Goal: Task Accomplishment & Management: Contribute content

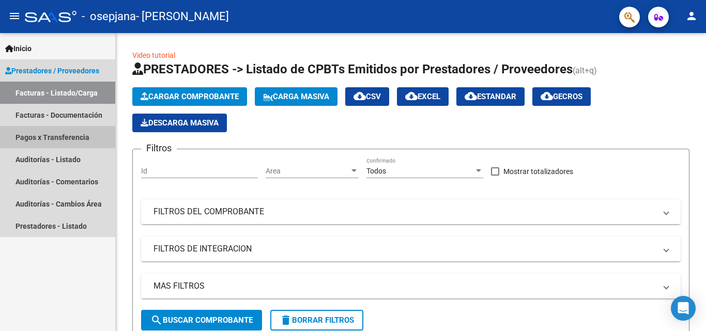
click at [44, 141] on link "Pagos x Transferencia" at bounding box center [57, 137] width 115 height 22
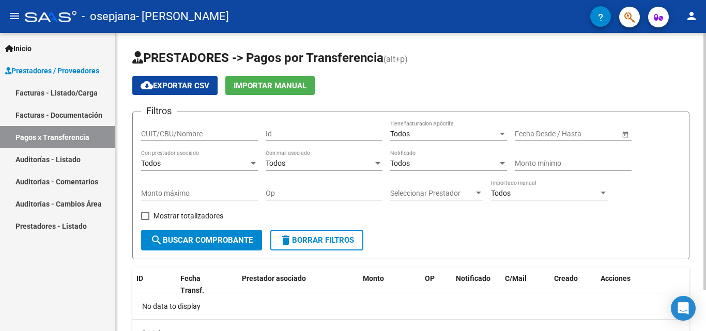
scroll to position [48, 0]
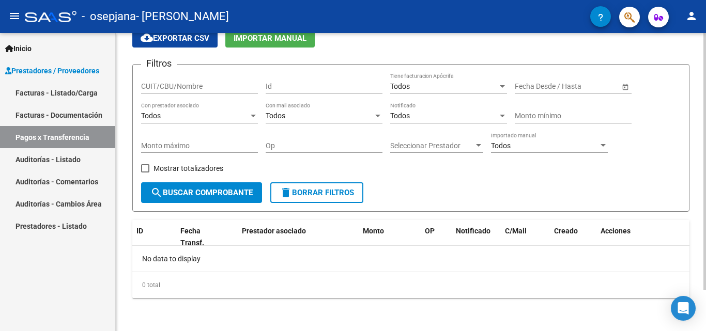
click at [706, 188] on div at bounding box center [705, 202] width 3 height 257
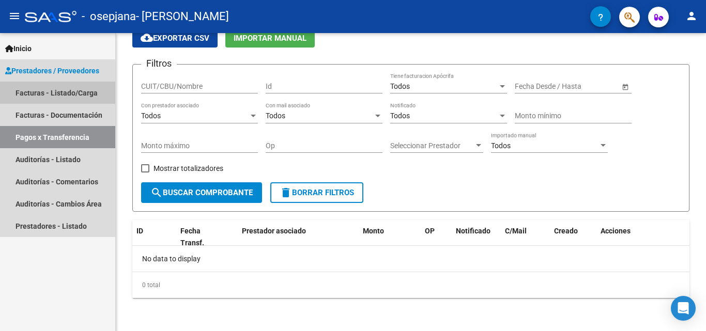
click at [63, 98] on link "Facturas - Listado/Carga" at bounding box center [57, 93] width 115 height 22
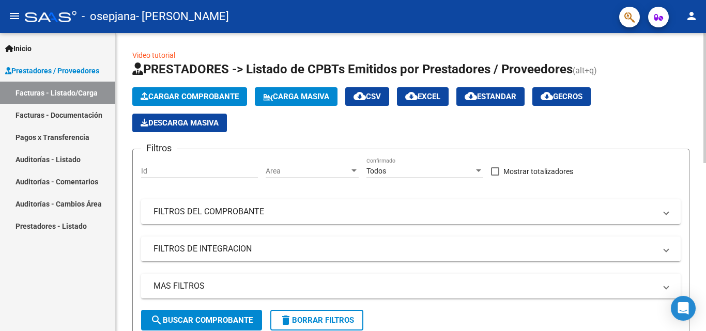
click at [686, 99] on div "Cargar Comprobante Carga Masiva cloud_download CSV cloud_download EXCEL cloud_d…" at bounding box center [410, 109] width 557 height 45
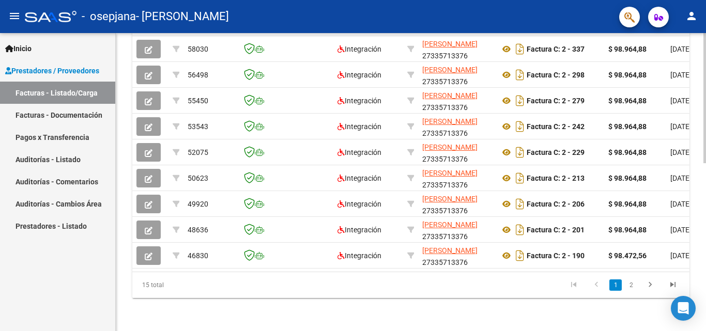
scroll to position [384, 0]
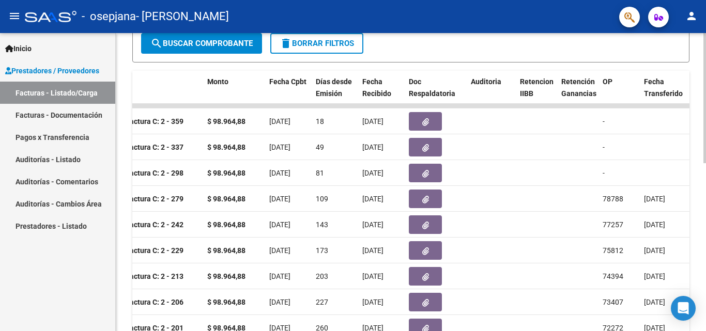
scroll to position [271, 0]
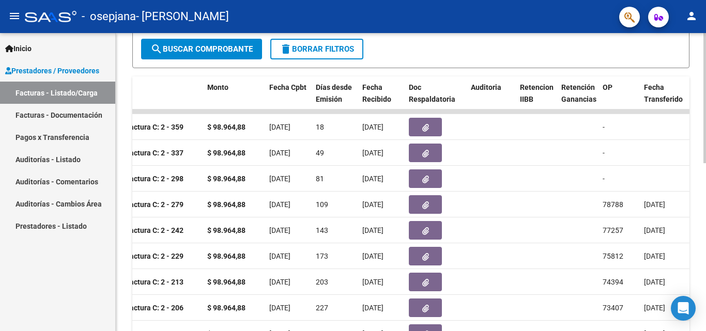
click at [706, 159] on div at bounding box center [705, 220] width 3 height 130
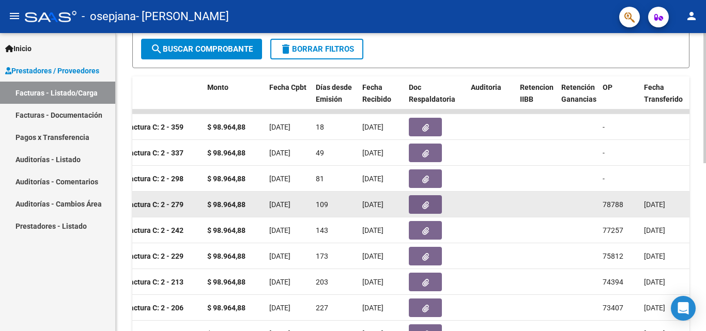
click at [435, 202] on button "button" at bounding box center [425, 204] width 33 height 19
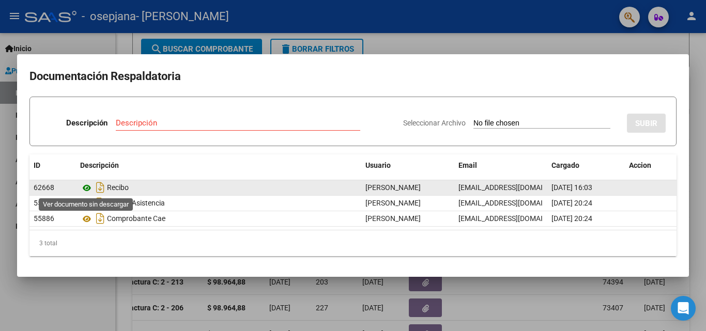
click at [88, 185] on icon at bounding box center [86, 188] width 13 height 12
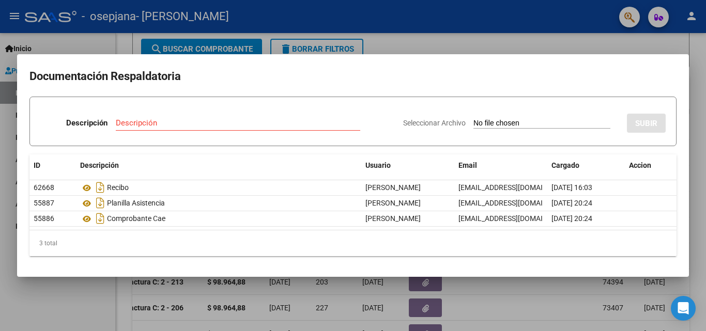
click at [516, 50] on div at bounding box center [353, 165] width 706 height 331
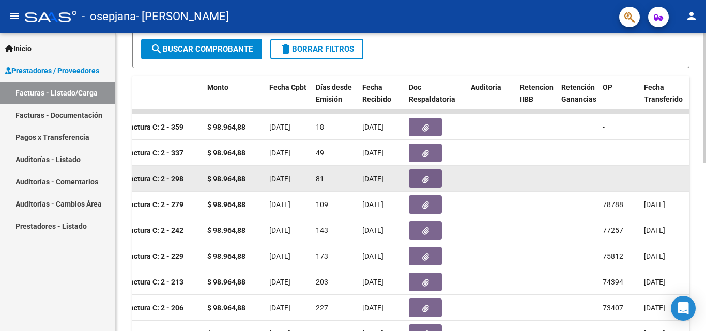
click at [427, 176] on icon "button" at bounding box center [425, 180] width 7 height 8
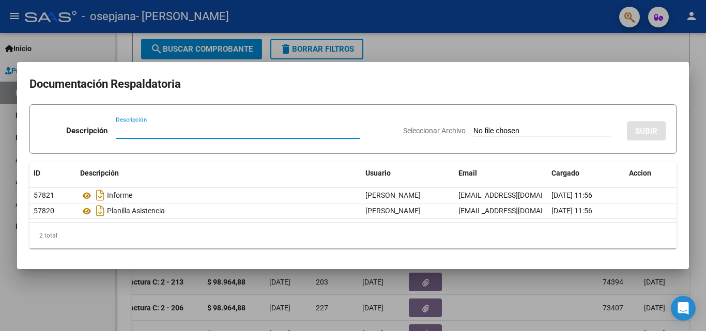
click at [494, 33] on div at bounding box center [353, 165] width 706 height 331
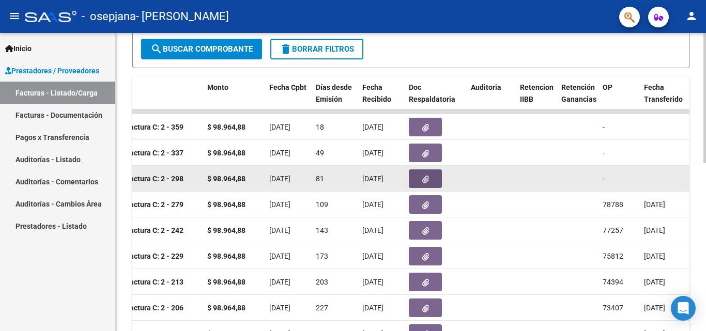
click at [423, 178] on icon "button" at bounding box center [425, 180] width 7 height 8
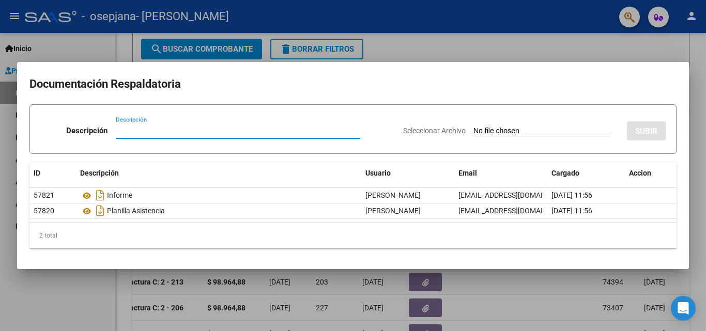
click at [140, 128] on input "Descripción" at bounding box center [238, 130] width 245 height 9
type input "Recibo Junio"
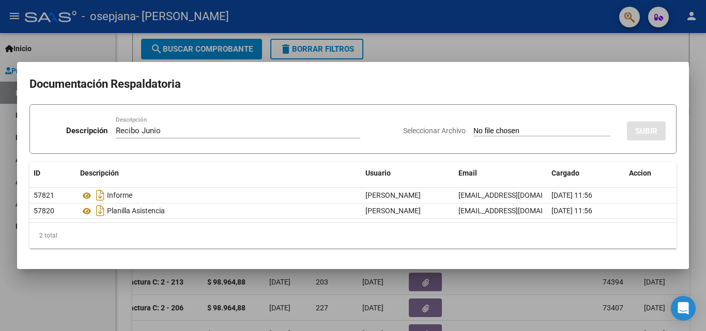
click at [479, 128] on input "Seleccionar Archivo" at bounding box center [542, 132] width 137 height 10
type input "C:\fakepath\27335713376_015_00002_00000034.pdf"
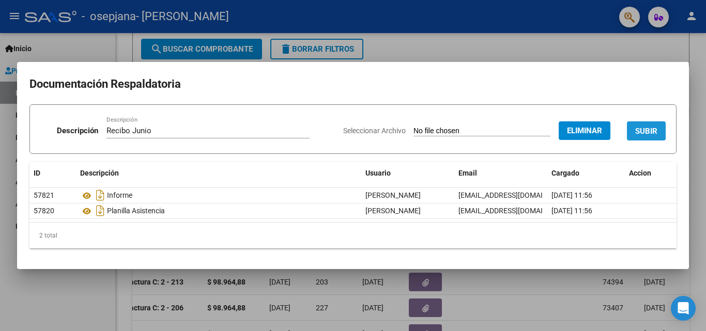
click at [648, 124] on button "SUBIR" at bounding box center [646, 131] width 39 height 19
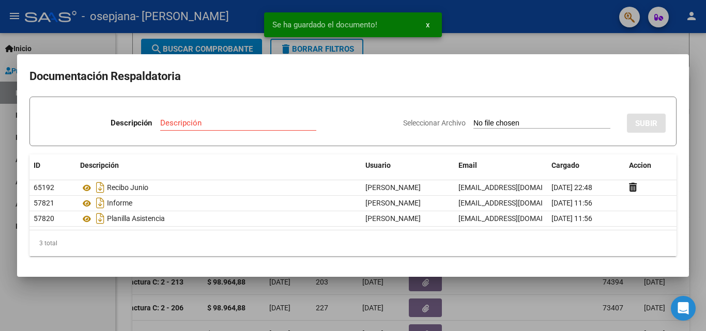
click at [585, 39] on div at bounding box center [353, 165] width 706 height 331
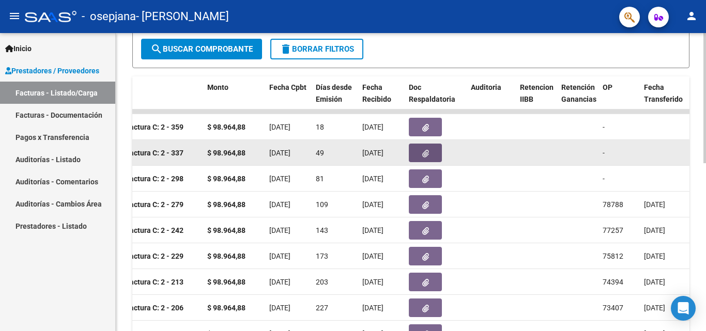
click at [426, 158] on button "button" at bounding box center [425, 153] width 33 height 19
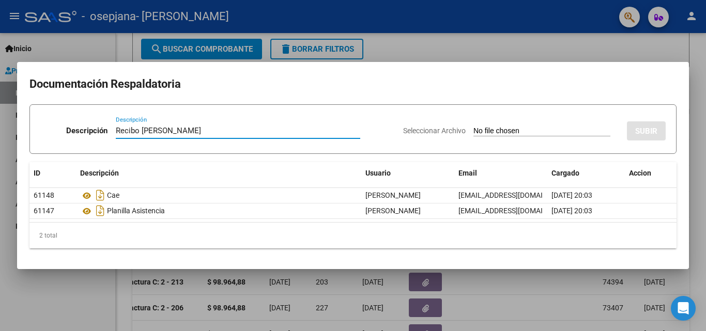
type input "Recibo [PERSON_NAME]"
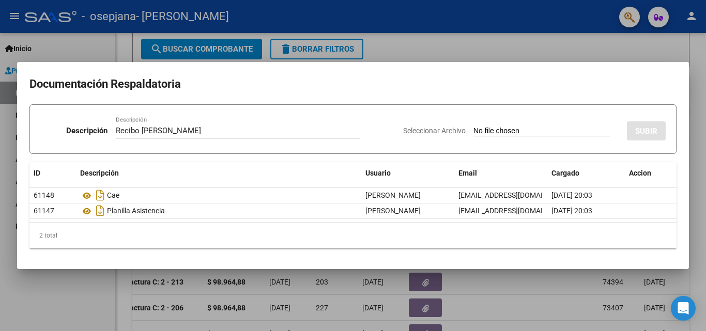
click at [479, 132] on input "Seleccionar Archivo" at bounding box center [542, 132] width 137 height 10
type input "C:\fakepath\27335713376_015_00002_00000035.pdf"
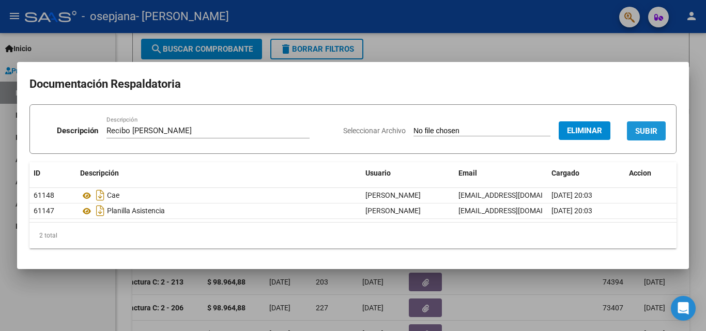
click at [641, 134] on span "SUBIR" at bounding box center [646, 131] width 22 height 9
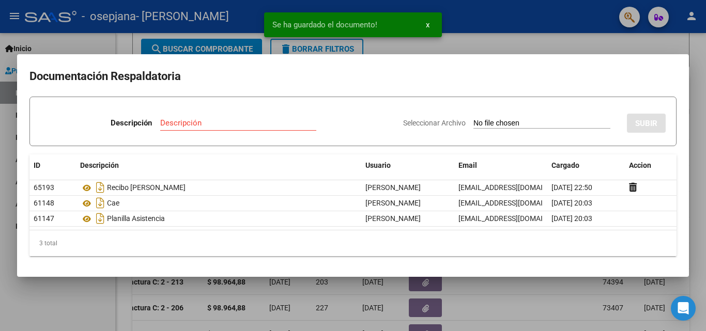
click at [624, 37] on div at bounding box center [353, 165] width 706 height 331
